Goal: Transaction & Acquisition: Book appointment/travel/reservation

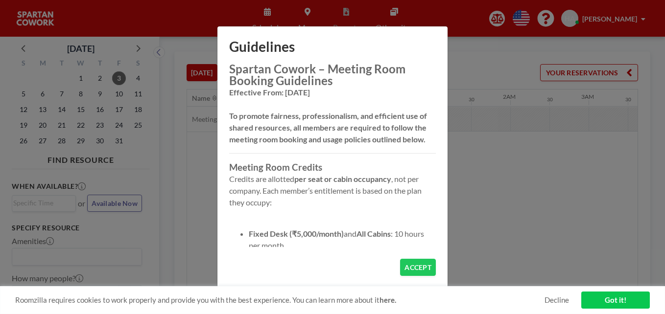
scroll to position [0, 744]
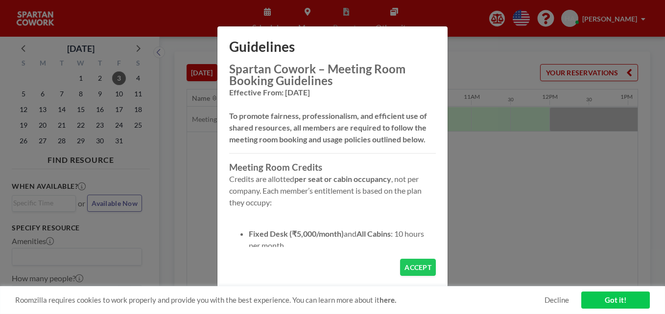
click at [412, 259] on button "ACCEPT" at bounding box center [418, 267] width 36 height 17
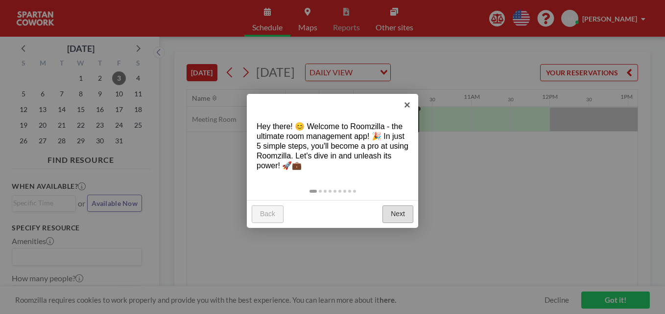
click at [404, 210] on link "Next" at bounding box center [397, 215] width 31 height 18
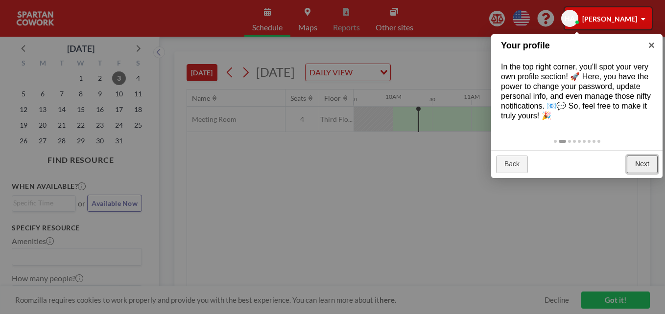
click at [635, 161] on link "Next" at bounding box center [641, 165] width 31 height 18
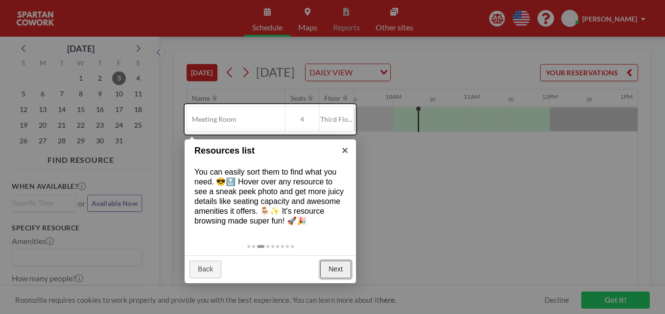
click at [335, 266] on link "Next" at bounding box center [335, 270] width 31 height 18
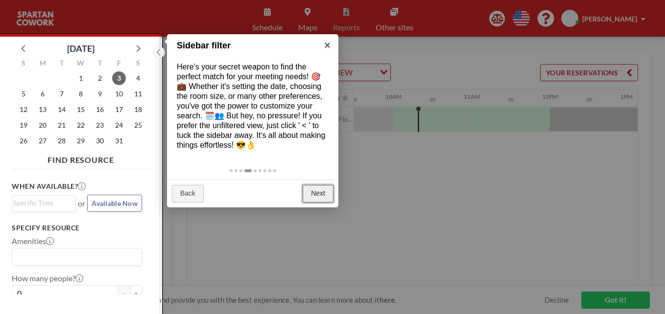
scroll to position [2, 0]
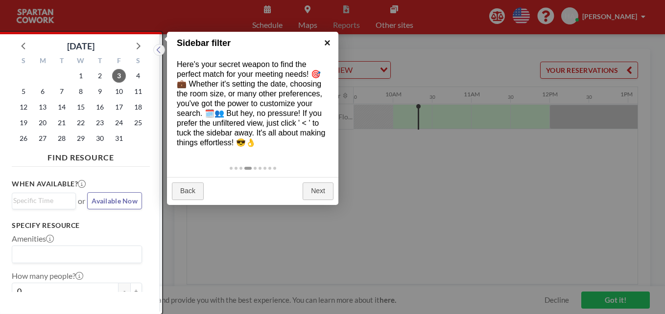
click at [331, 40] on link "×" at bounding box center [327, 43] width 22 height 22
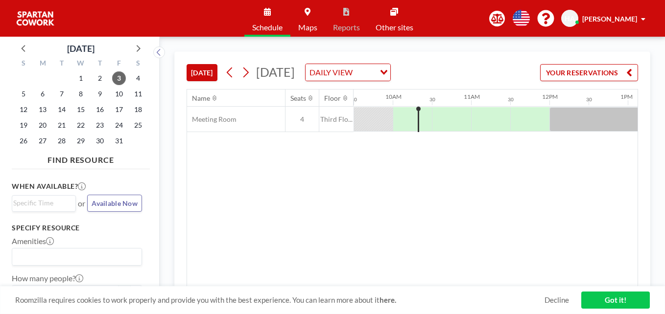
scroll to position [0, 0]
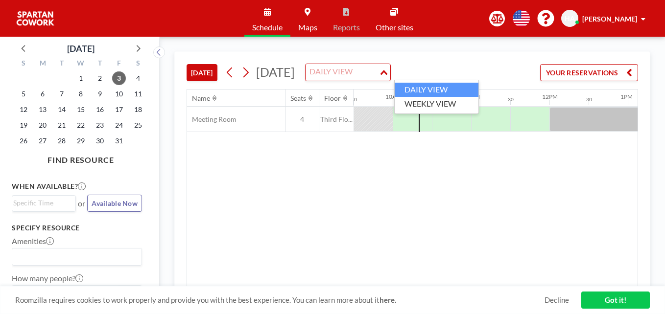
click at [379, 75] on div "DAILY VIEW" at bounding box center [341, 71] width 73 height 15
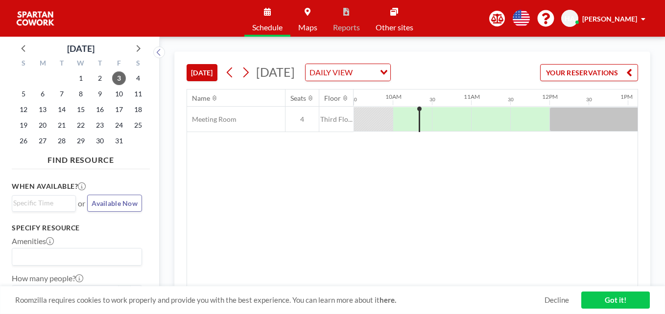
click at [410, 182] on div "Name Seats Floor 12AM 30 1AM 30 2AM 30 3AM 30 4AM 30 5AM 30 6AM 30 7AM 30 8AM 3…" at bounding box center [412, 188] width 450 height 197
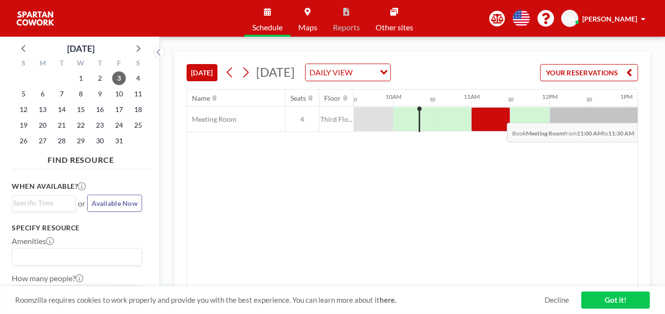
click at [499, 115] on div at bounding box center [490, 119] width 39 height 24
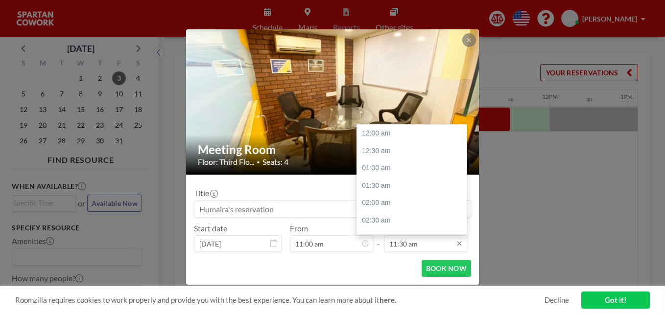
scroll to position [401, 0]
click at [383, 187] on div "01:00 pm" at bounding box center [414, 186] width 115 height 18
type input "01:00 pm"
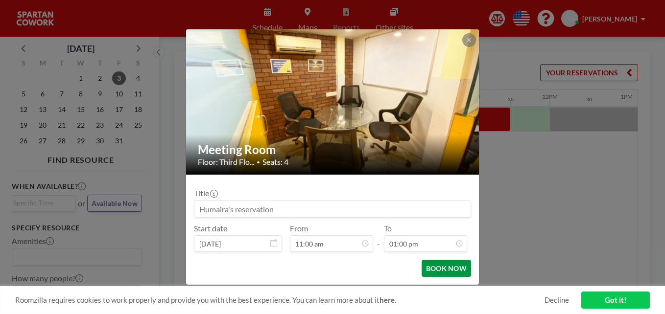
click at [428, 265] on button "BOOK NOW" at bounding box center [445, 268] width 49 height 17
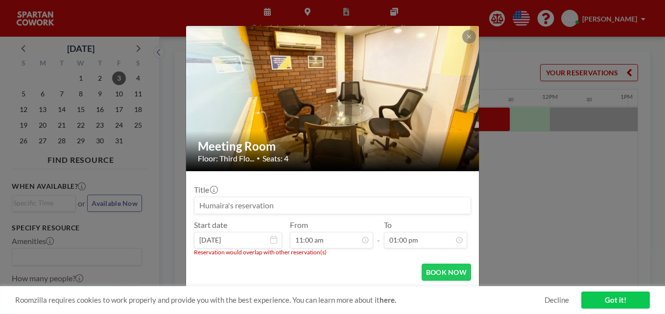
scroll to position [18, 0]
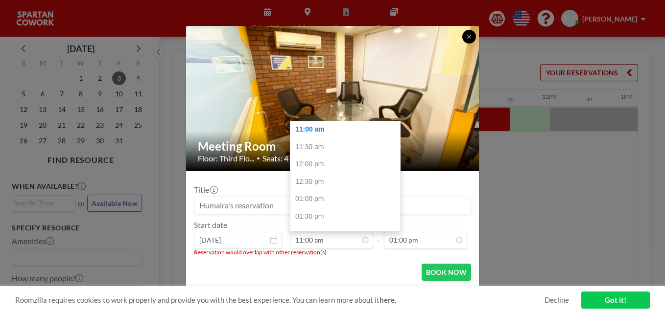
click at [470, 40] on button at bounding box center [469, 37] width 14 height 14
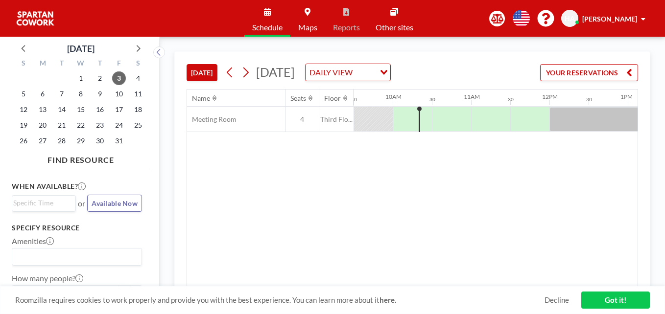
click at [408, 110] on div at bounding box center [411, 119] width 39 height 24
click at [419, 118] on div at bounding box center [418, 119] width 1 height 25
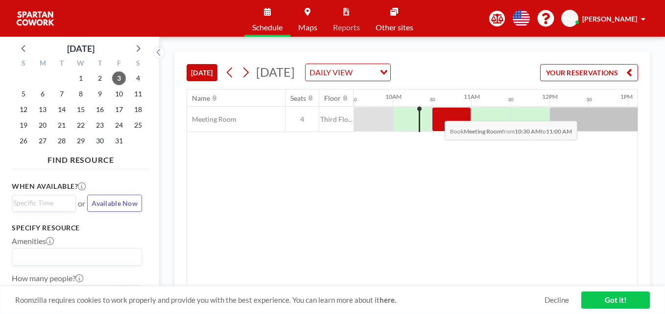
click at [437, 114] on div at bounding box center [451, 119] width 39 height 24
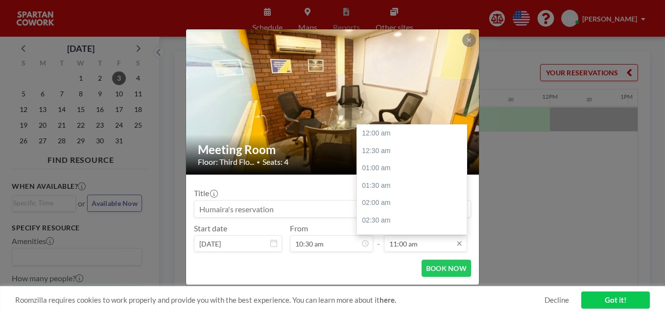
scroll to position [383, 0]
click at [399, 170] on div "12:00 pm" at bounding box center [414, 169] width 115 height 18
type input "12:00 pm"
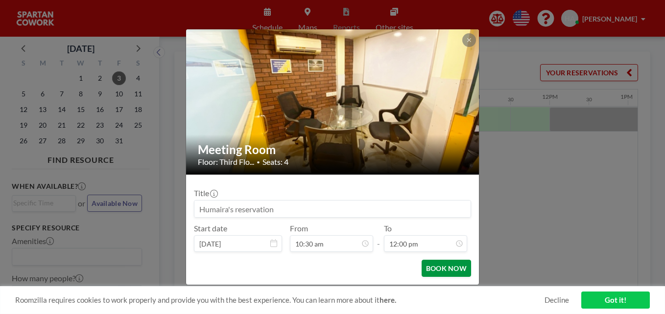
scroll to position [0, 0]
click at [437, 267] on button "BOOK NOW" at bounding box center [445, 268] width 49 height 17
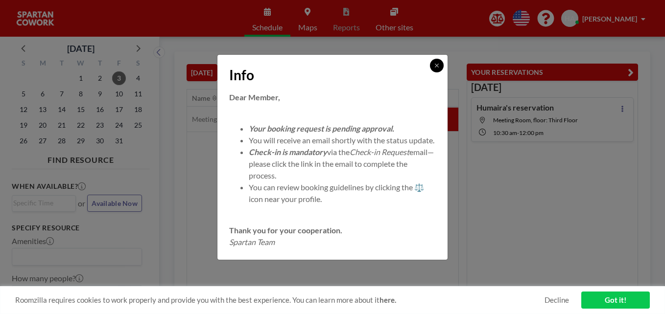
click at [437, 63] on button at bounding box center [437, 66] width 14 height 14
